Goal: Find specific page/section: Find specific page/section

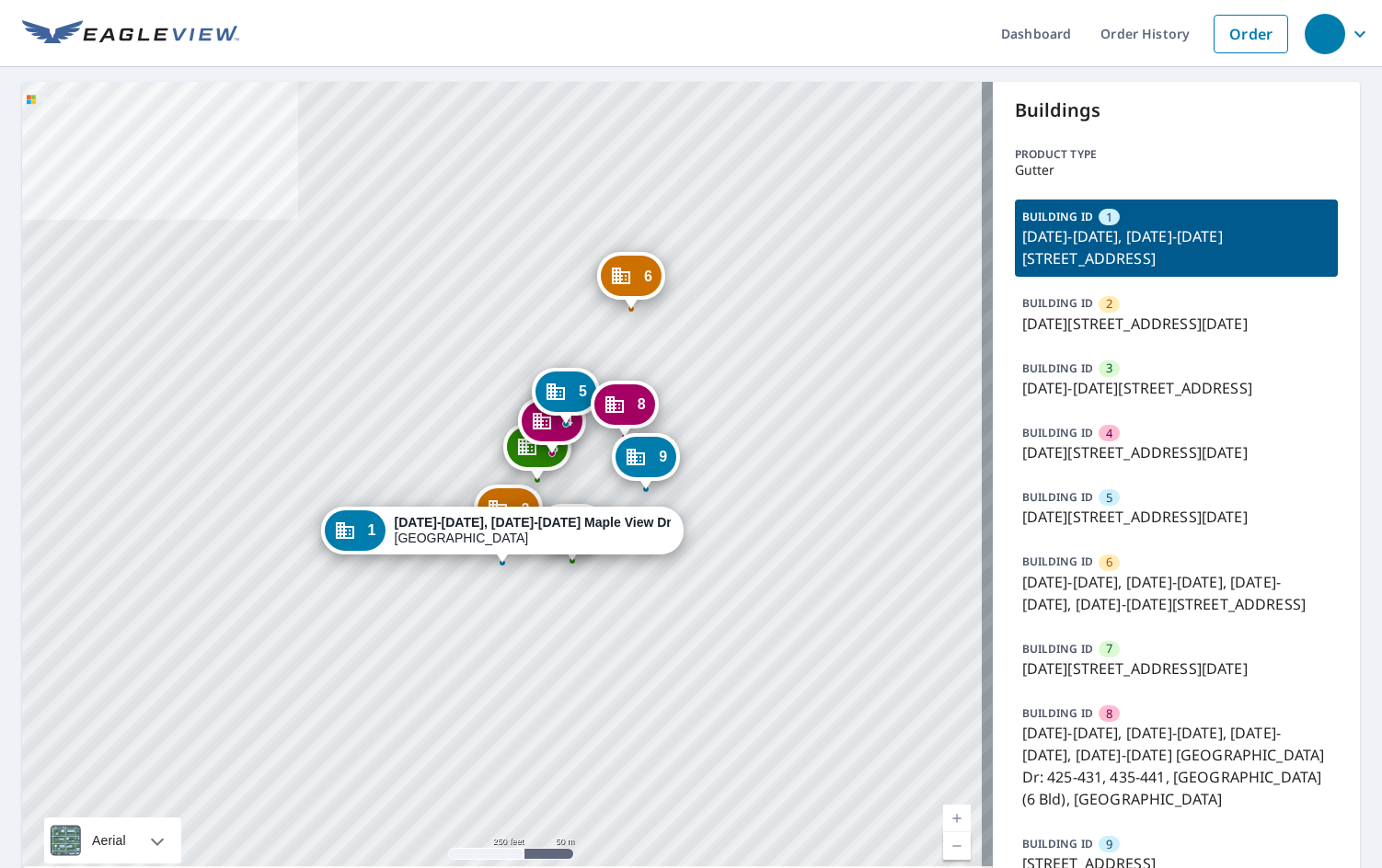
click at [1179, 399] on p "[DATE]-[DATE][STREET_ADDRESS]" at bounding box center [1176, 388] width 309 height 22
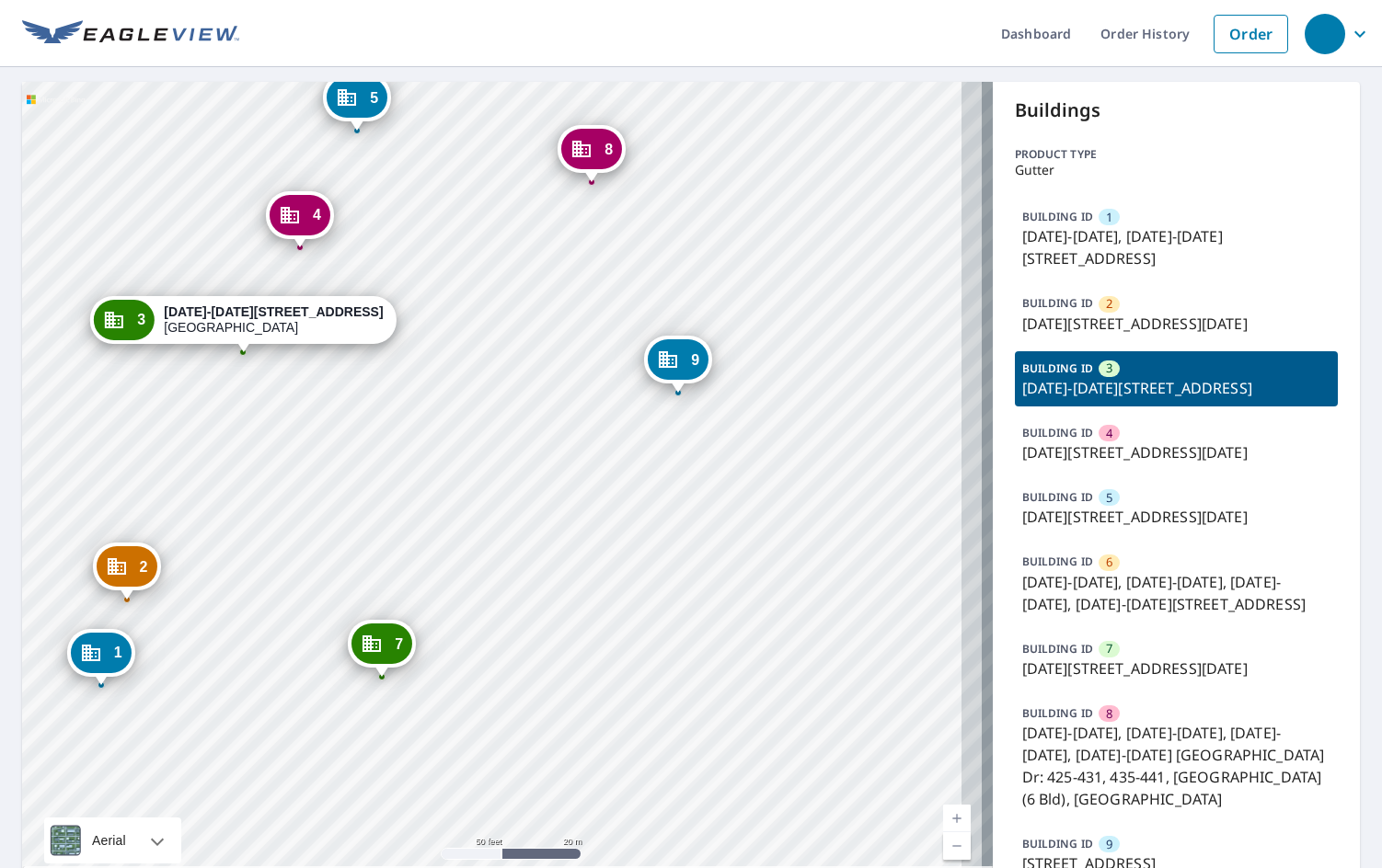
click at [927, 518] on div "[PHONE_NUMBER][DATE][DATE], [DATE]-[DATE][STREET_ADDRESS] 2 [DATE]-[DATE][STREE…" at bounding box center [507, 490] width 971 height 815
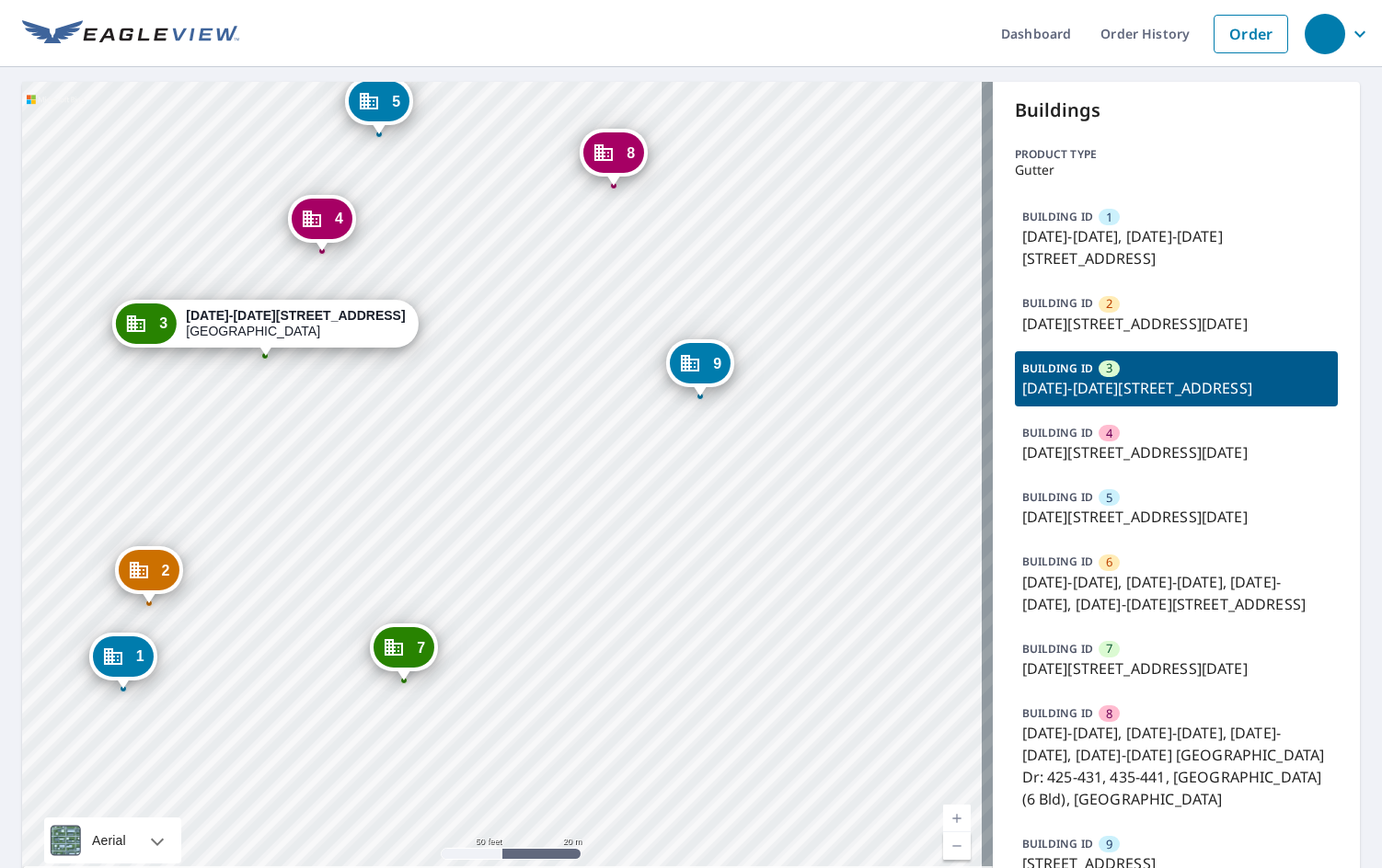
click at [767, 537] on div "[PHONE_NUMBER][DATE][DATE], [DATE]-[DATE][STREET_ADDRESS] 2 [DATE]-[DATE][STREE…" at bounding box center [507, 490] width 971 height 815
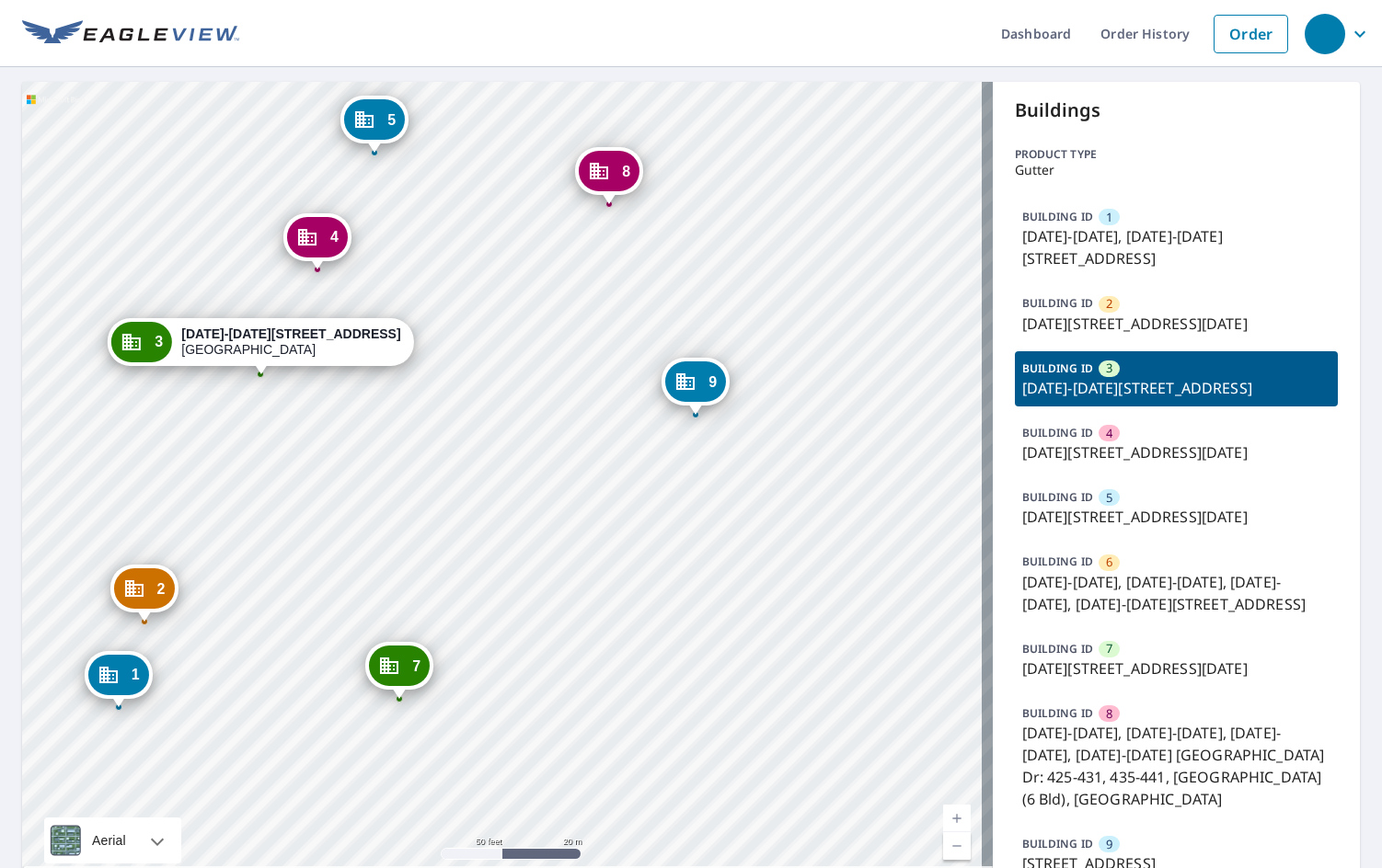
drag, startPoint x: 686, startPoint y: 546, endPoint x: 691, endPoint y: 552, distance: 7.8
click at [681, 557] on div "[PHONE_NUMBER][DATE][DATE], [DATE]-[DATE][STREET_ADDRESS] 2 [DATE]-[DATE][STREE…" at bounding box center [507, 490] width 971 height 815
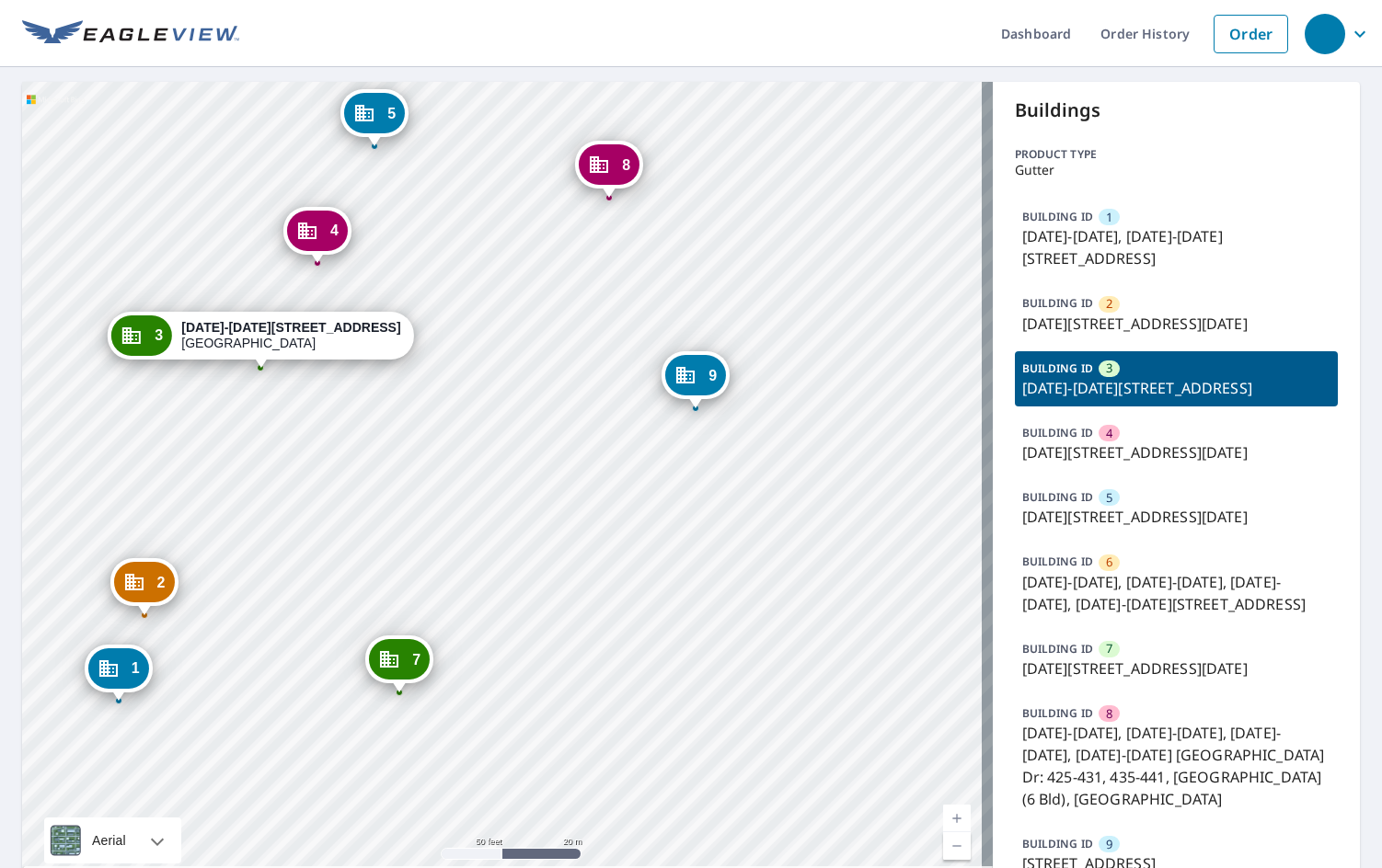
click at [908, 84] on div "[PHONE_NUMBER][DATE][DATE], [DATE]-[DATE][STREET_ADDRESS] 2 [DATE]-[DATE][STREE…" at bounding box center [507, 490] width 971 height 815
click at [929, 3] on ul "Dashboard Order History Order" at bounding box center [768, 33] width 1058 height 67
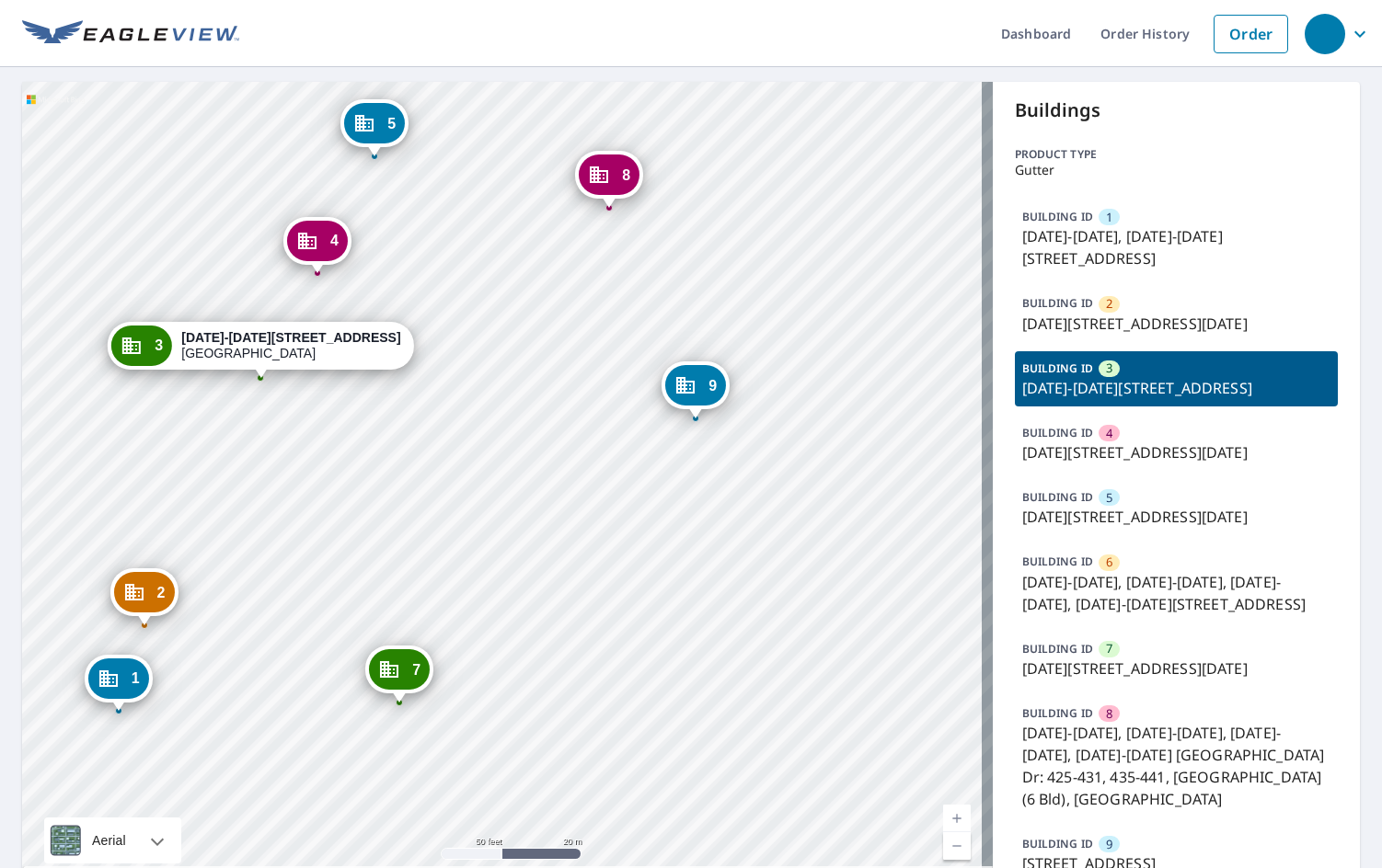
drag, startPoint x: 887, startPoint y: 416, endPoint x: 887, endPoint y: 425, distance: 9.0
click at [887, 425] on div "[PHONE_NUMBER][DATE][DATE], [DATE]-[DATE][STREET_ADDRESS] 2 [DATE]-[DATE][STREE…" at bounding box center [507, 490] width 971 height 815
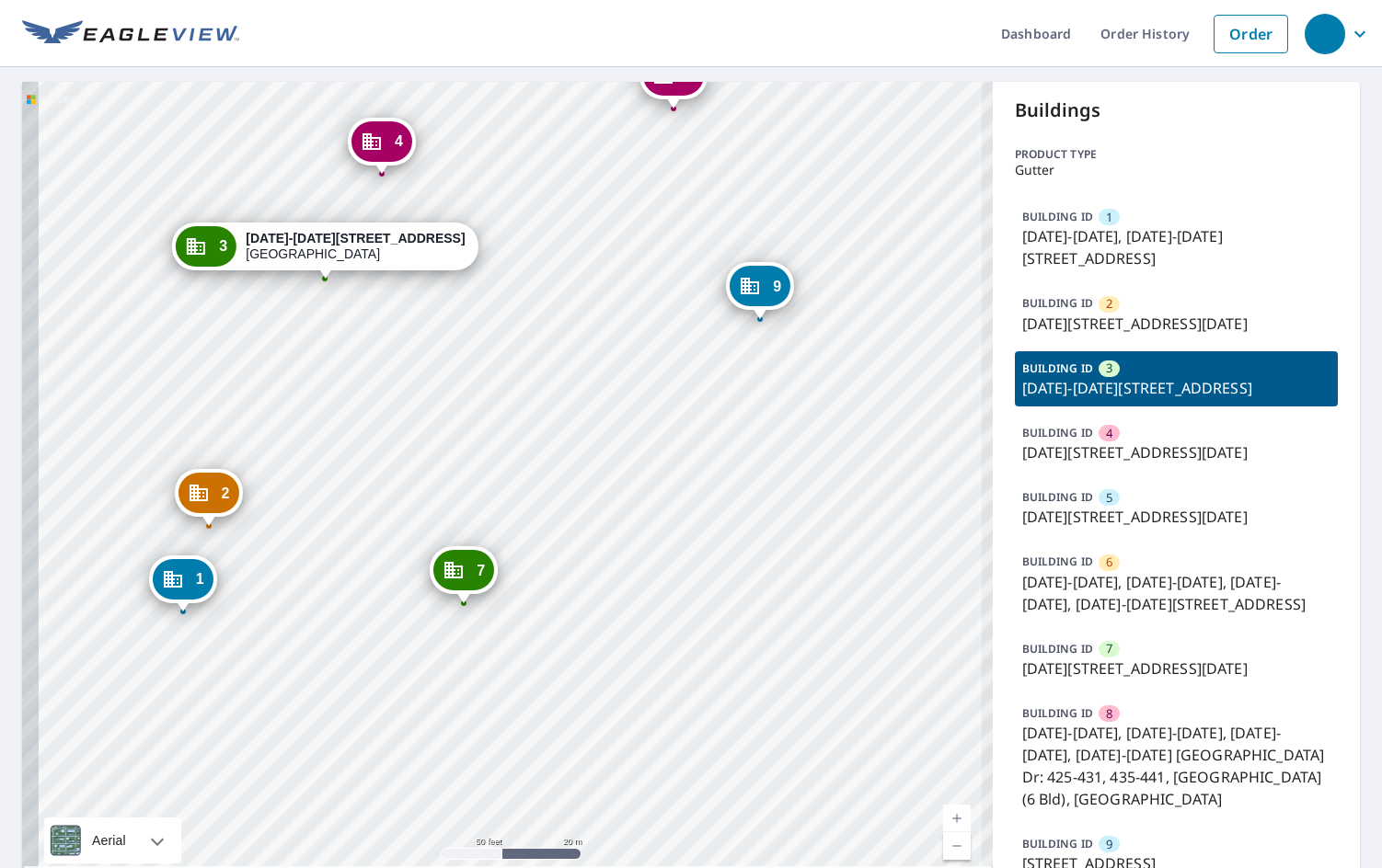
drag, startPoint x: 218, startPoint y: 484, endPoint x: 283, endPoint y: 385, distance: 118.4
click at [283, 385] on div "[PHONE_NUMBER][DATE][DATE], [DATE]-[DATE][STREET_ADDRESS] 2 [DATE]-[DATE][STREE…" at bounding box center [507, 490] width 971 height 815
